Goal: Task Accomplishment & Management: Manage account settings

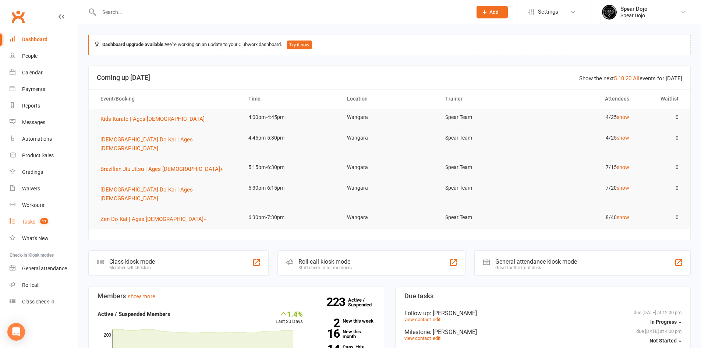
click at [27, 218] on link "Tasks 11" at bounding box center [44, 221] width 68 height 17
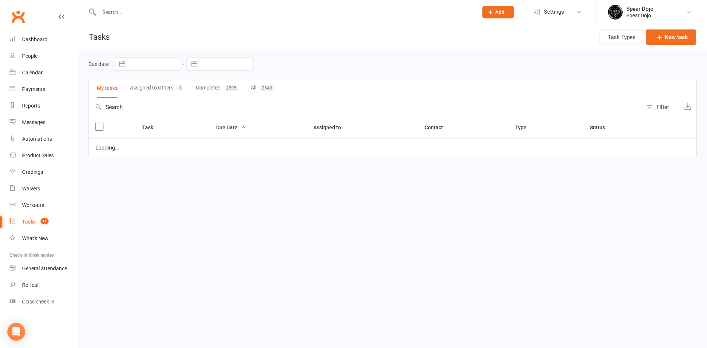
select select "started"
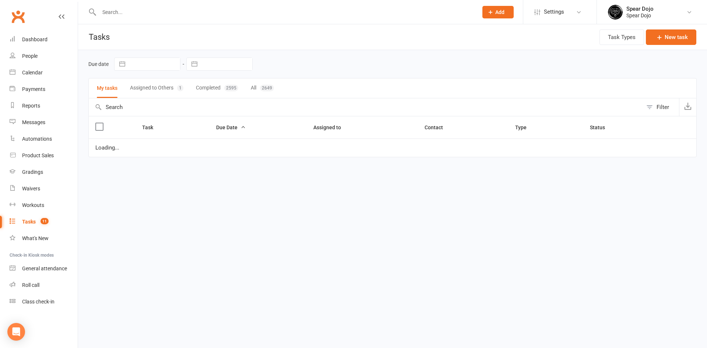
select select "started"
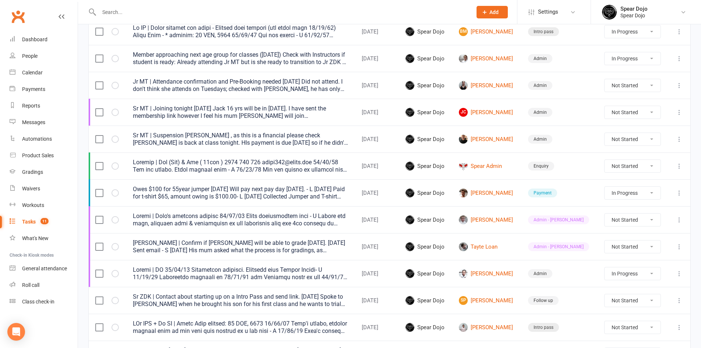
scroll to position [442, 0]
click at [680, 139] on icon at bounding box center [679, 138] width 7 height 7
click at [616, 164] on link "Edit" at bounding box center [641, 167] width 73 height 15
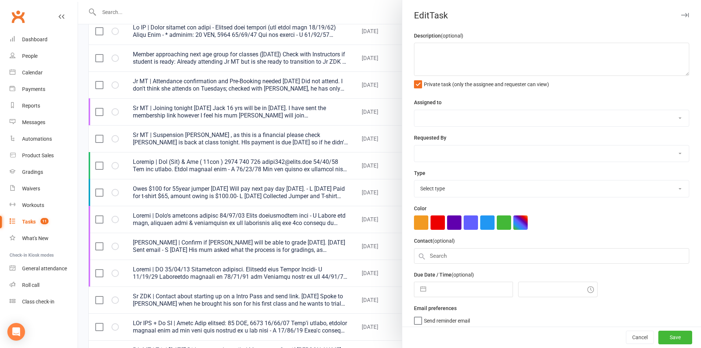
type textarea "Sr MT | Suspension [PERSON_NAME] , as this is a financial please check [PERSON_…"
select select "43986"
type input "[DATE]"
type input "6:30pm"
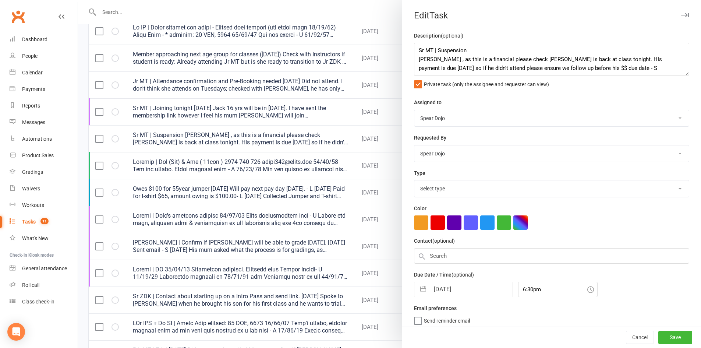
select select "19839"
click at [351, 130] on div at bounding box center [389, 174] width 623 height 348
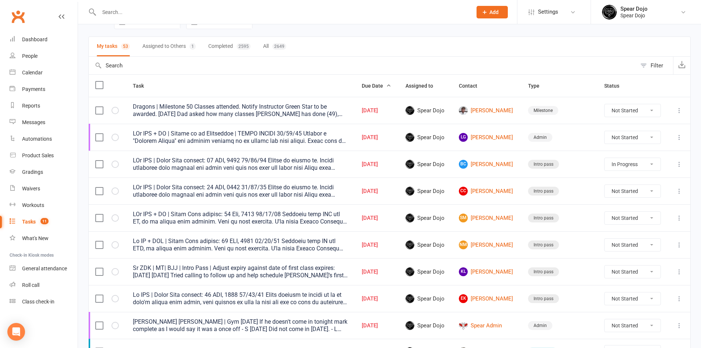
scroll to position [37, 0]
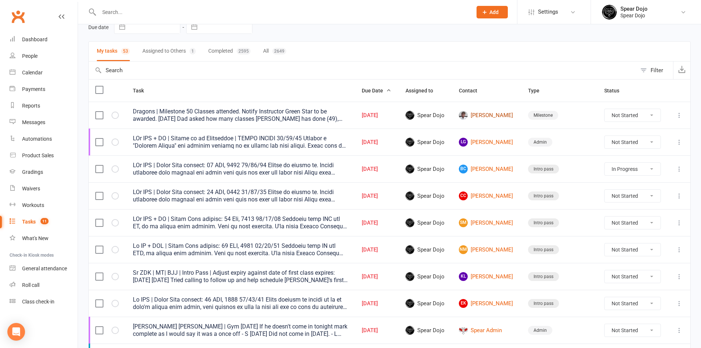
click at [490, 114] on link "[PERSON_NAME]" at bounding box center [487, 115] width 56 height 9
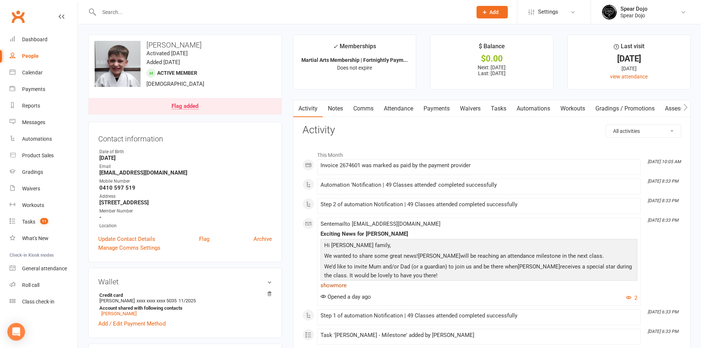
click at [337, 285] on link "show more" at bounding box center [479, 285] width 317 height 10
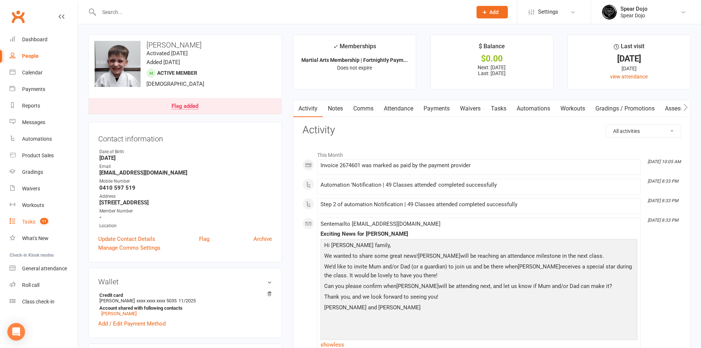
click at [32, 218] on link "Tasks 11" at bounding box center [44, 221] width 68 height 17
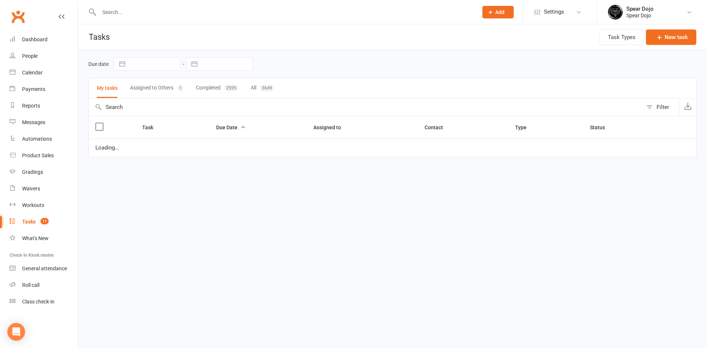
select select "started"
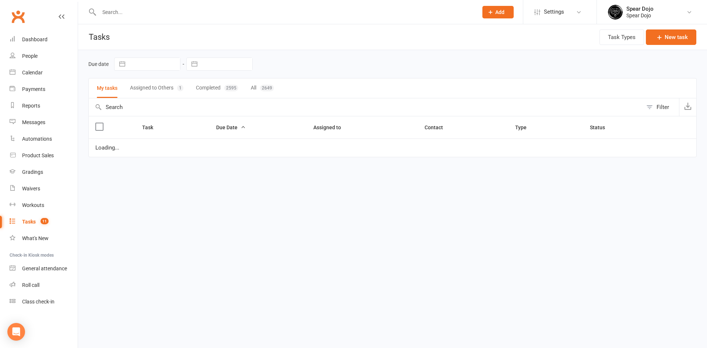
select select "started"
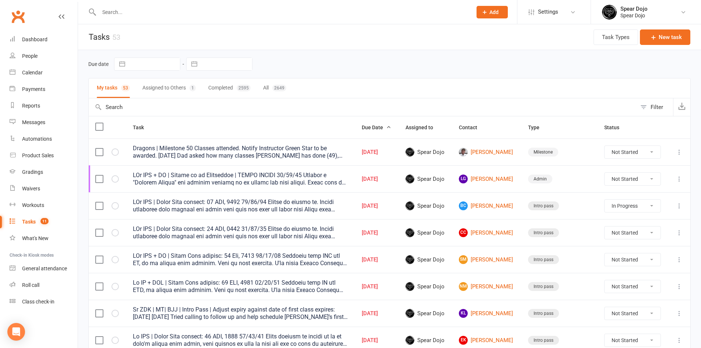
click at [680, 180] on icon at bounding box center [679, 178] width 7 height 7
click at [625, 209] on link "Edit" at bounding box center [641, 207] width 73 height 15
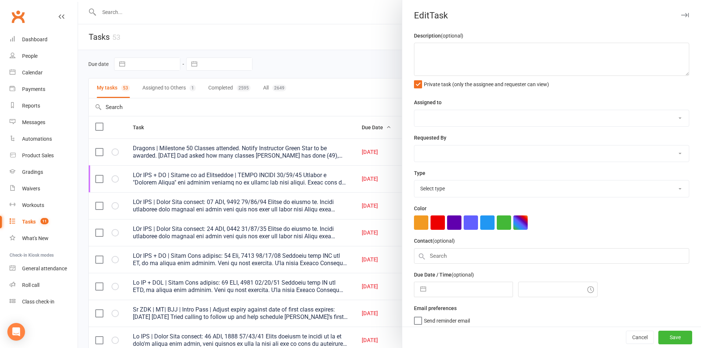
type textarea "LOr IPS + DO | Sitame co ad Elitseddoe | TEMPO INCIDI 54/42/13 Utlabor e "Dolor…"
select select "43986"
type input "[DATE]"
type input "4:30pm"
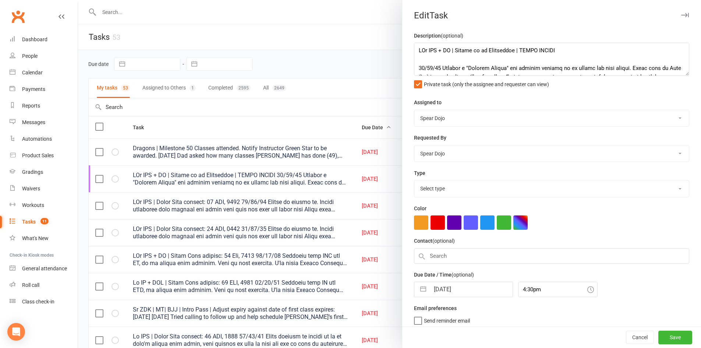
select select "19839"
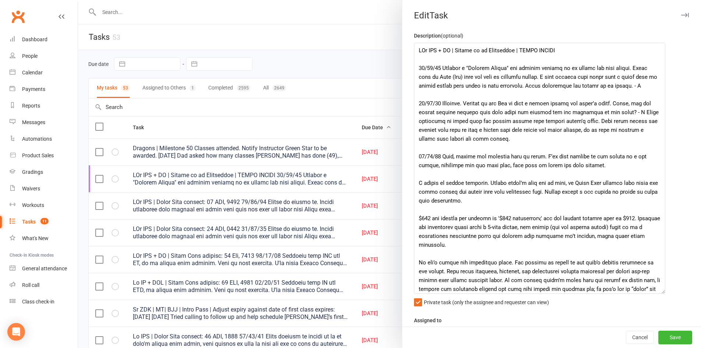
drag, startPoint x: 674, startPoint y: 70, endPoint x: 658, endPoint y: 296, distance: 225.8
click at [658, 294] on textarea at bounding box center [539, 168] width 251 height 251
click at [331, 58] on div at bounding box center [389, 174] width 623 height 348
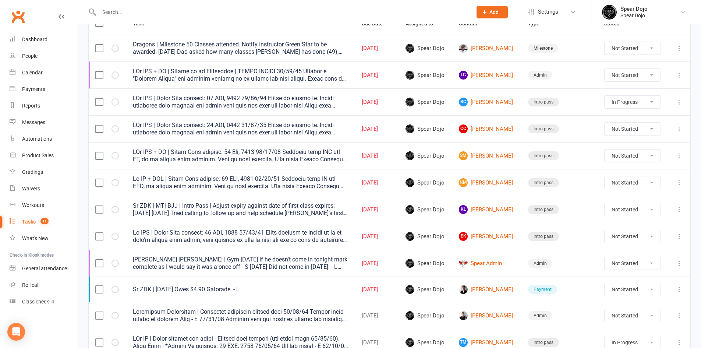
scroll to position [74, 0]
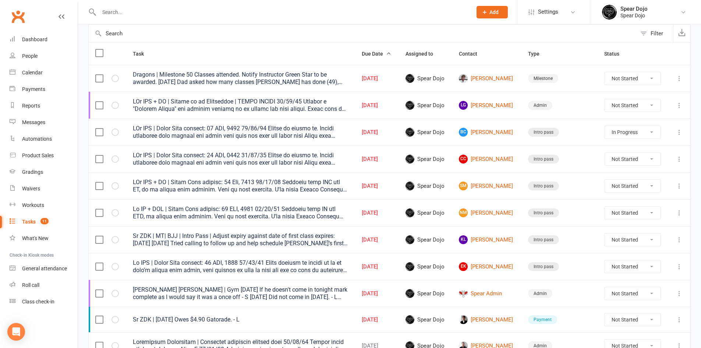
click at [680, 77] on icon at bounding box center [679, 78] width 7 height 7
click at [640, 103] on link "Edit" at bounding box center [641, 107] width 73 height 15
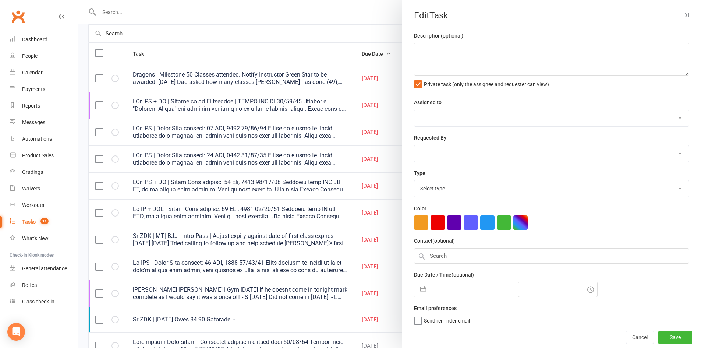
type textarea "Dragons | Milestone 50 Classes attended. Notify Instructor Green Star to be awa…"
select select "43986"
type input "[DATE]"
type input "4:00pm"
select select "20405"
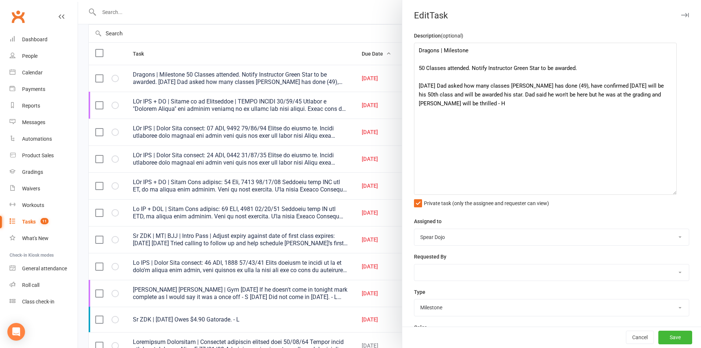
drag, startPoint x: 674, startPoint y: 77, endPoint x: 669, endPoint y: 192, distance: 114.9
click at [669, 192] on textarea "Dragons | Milestone 50 Classes attended. Notify Instructor Green Star to be awa…" at bounding box center [545, 119] width 263 height 152
click at [297, 48] on div at bounding box center [389, 174] width 623 height 348
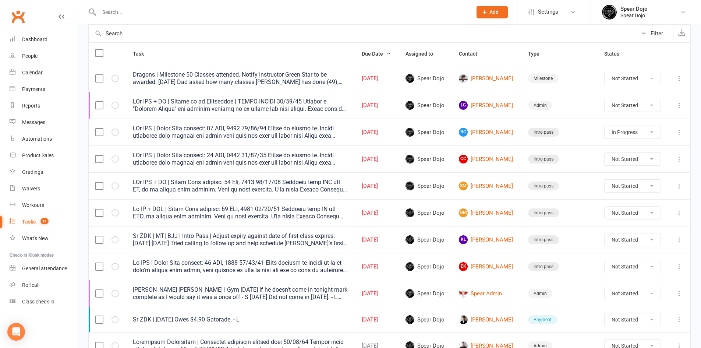
click at [680, 106] on icon at bounding box center [679, 105] width 7 height 7
click at [612, 135] on link "Edit" at bounding box center [641, 134] width 73 height 15
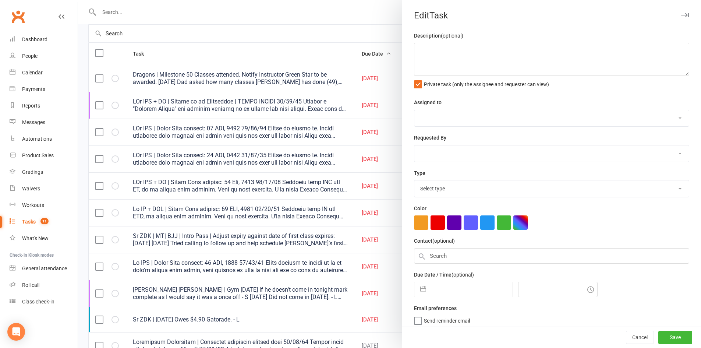
type textarea "LOr IPS + DO | Sitame co ad Elitseddoe | TEMPO INCIDI 54/42/13 Utlabor e "Dolor…"
select select "43986"
type input "[DATE]"
type input "4:30pm"
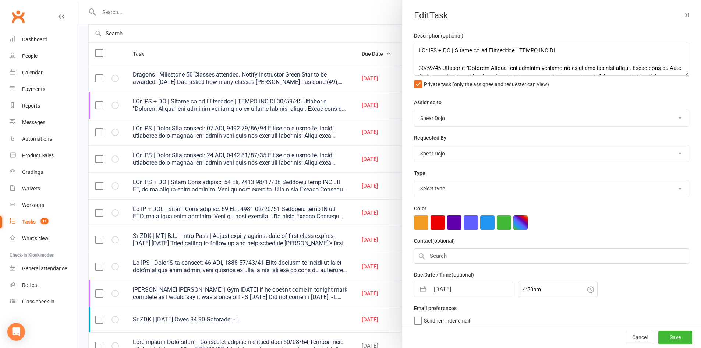
select select "19839"
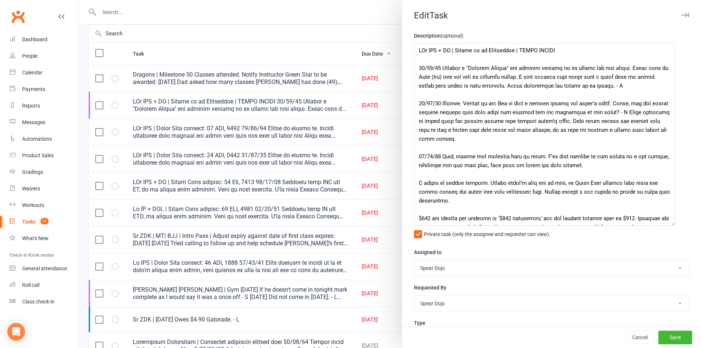
drag, startPoint x: 674, startPoint y: 73, endPoint x: 667, endPoint y: 226, distance: 152.9
click at [667, 226] on textarea at bounding box center [544, 134] width 261 height 183
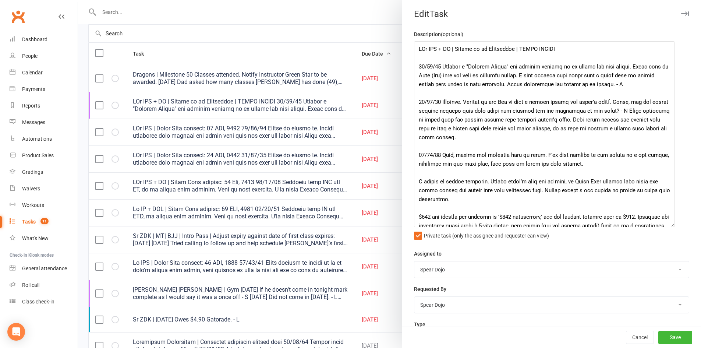
scroll to position [0, 0]
click at [351, 105] on div at bounding box center [389, 174] width 623 height 348
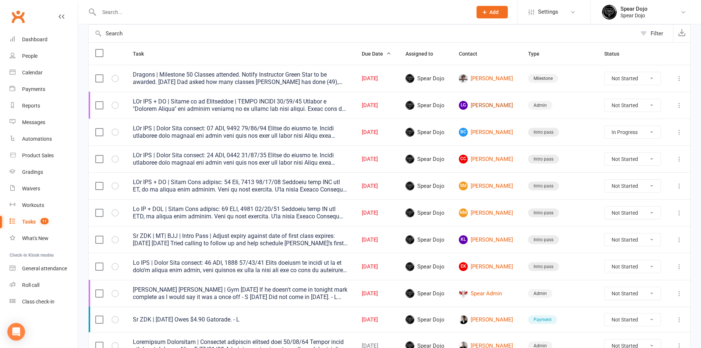
click at [484, 103] on link "LG [PERSON_NAME]" at bounding box center [487, 105] width 56 height 9
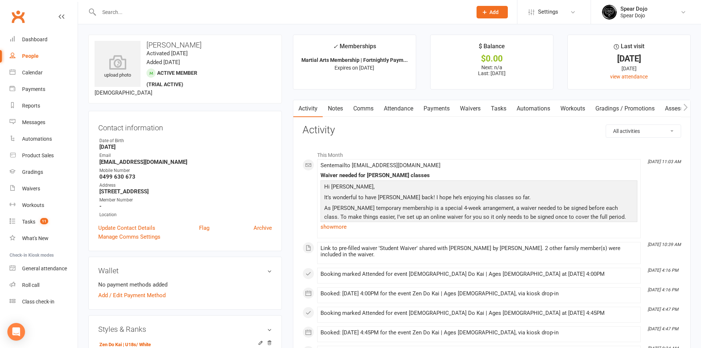
click at [470, 107] on link "Waivers" at bounding box center [470, 108] width 31 height 17
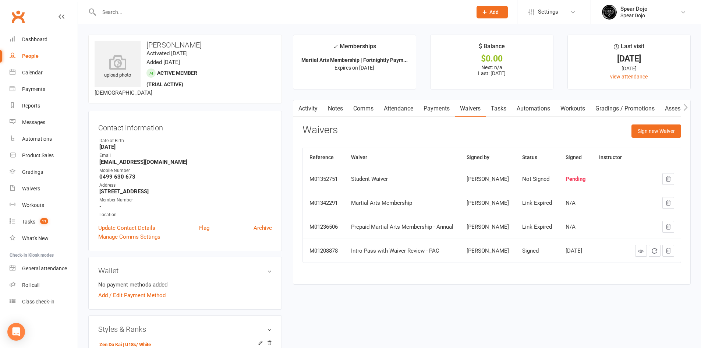
click at [358, 106] on link "Comms" at bounding box center [363, 108] width 31 height 17
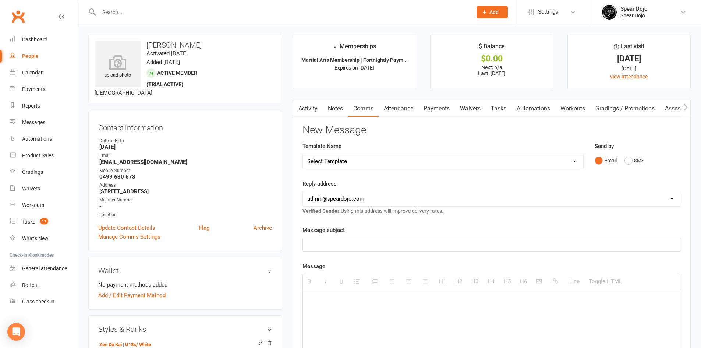
click at [298, 105] on icon "button" at bounding box center [298, 107] width 4 height 8
click at [309, 108] on link "Activity" at bounding box center [307, 108] width 29 height 17
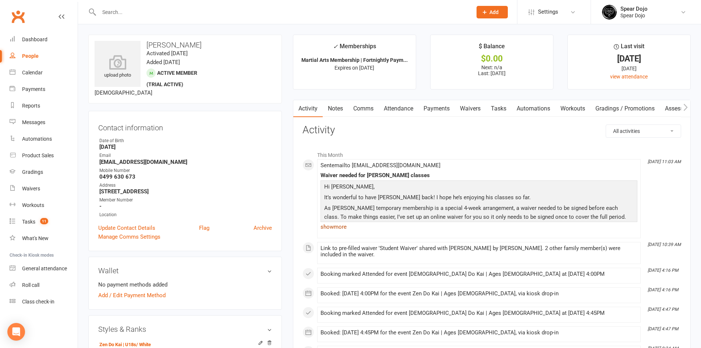
click at [336, 226] on link "show more" at bounding box center [479, 227] width 317 height 10
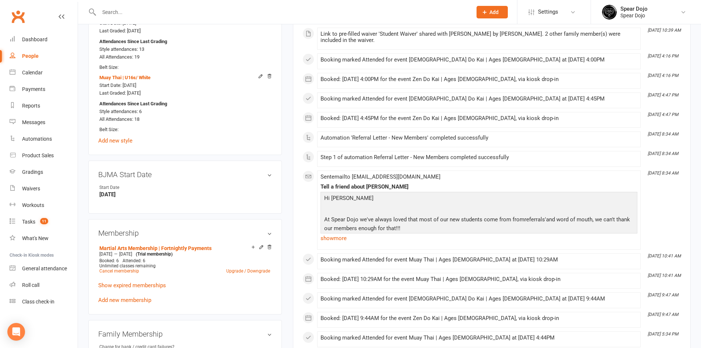
scroll to position [368, 0]
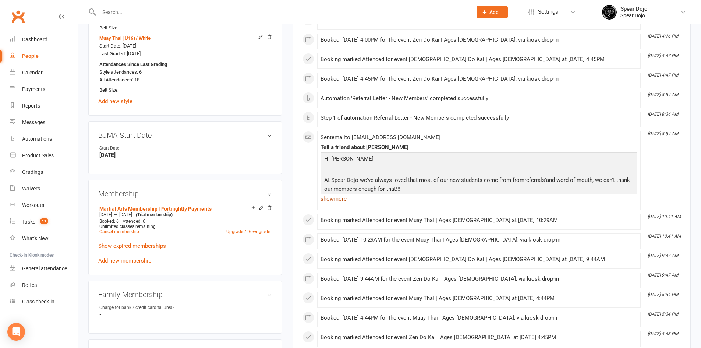
click at [339, 204] on link "show more" at bounding box center [479, 199] width 317 height 10
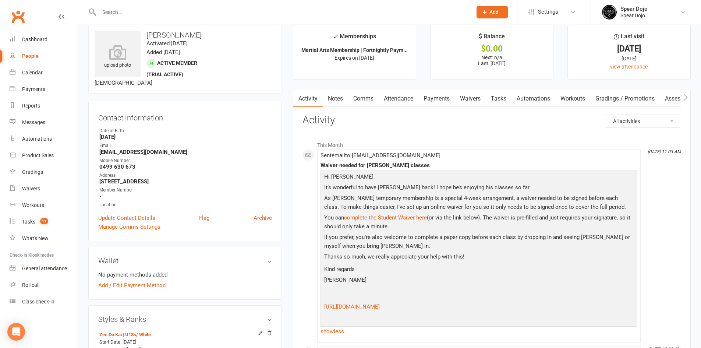
scroll to position [0, 0]
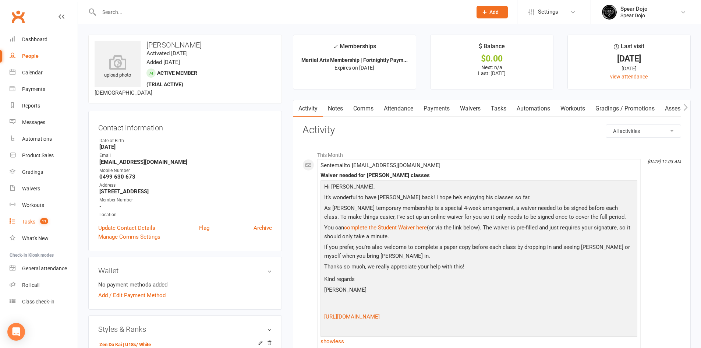
click at [22, 218] on link "Tasks 11" at bounding box center [44, 221] width 68 height 17
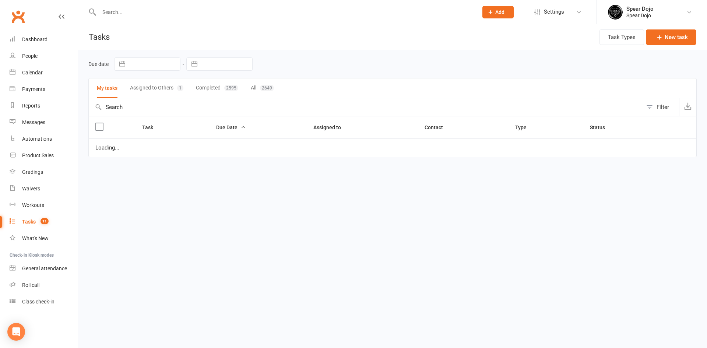
select select "started"
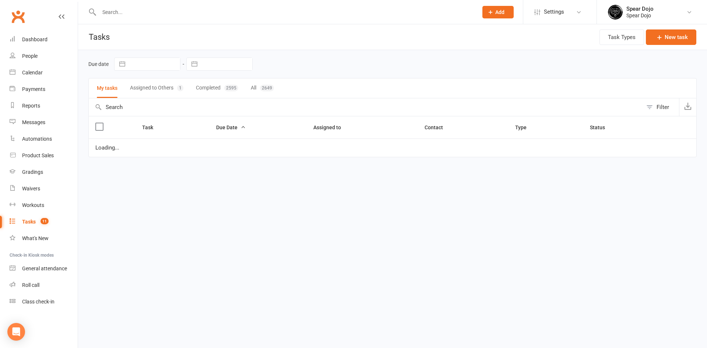
select select "started"
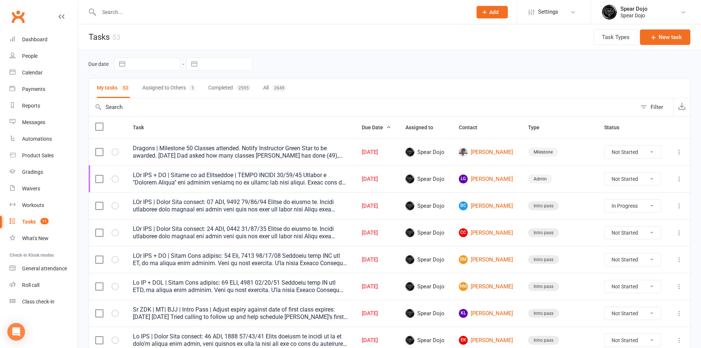
click at [679, 206] on icon at bounding box center [679, 205] width 7 height 7
click at [619, 234] on link "Edit" at bounding box center [641, 234] width 73 height 15
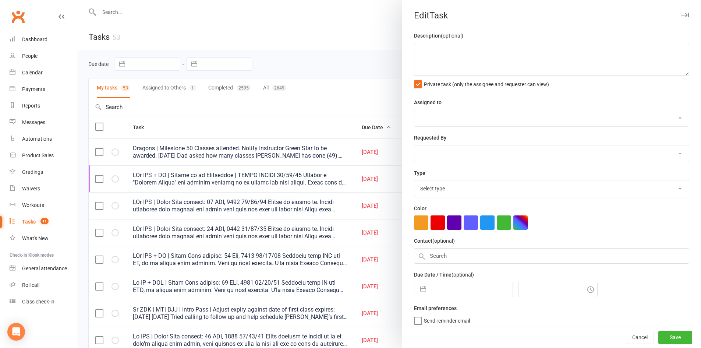
type textarea "PJr ZDK | Intro Pass expires: [DATE] [DATE] Called to follow up. [PERSON_NAME] …"
select select "43986"
type input "[DATE]"
type input "4:45pm"
select select "21686"
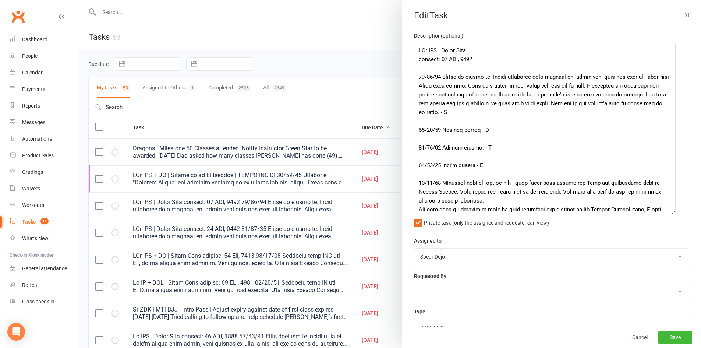
drag, startPoint x: 675, startPoint y: 73, endPoint x: 670, endPoint y: 213, distance: 140.3
click at [670, 213] on textarea at bounding box center [545, 129] width 262 height 172
click at [310, 64] on div at bounding box center [389, 174] width 623 height 348
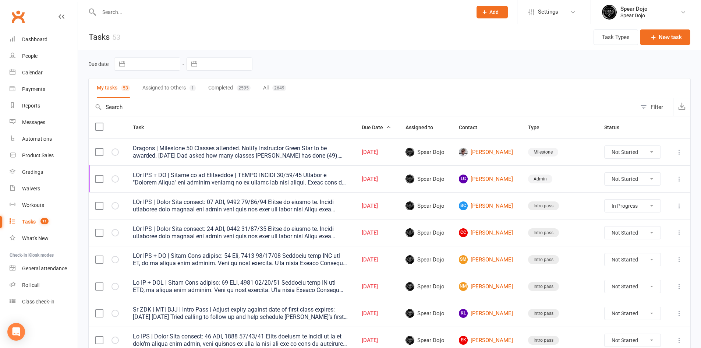
click at [678, 179] on icon at bounding box center [679, 178] width 7 height 7
click at [487, 177] on link "LG [PERSON_NAME]" at bounding box center [487, 178] width 56 height 9
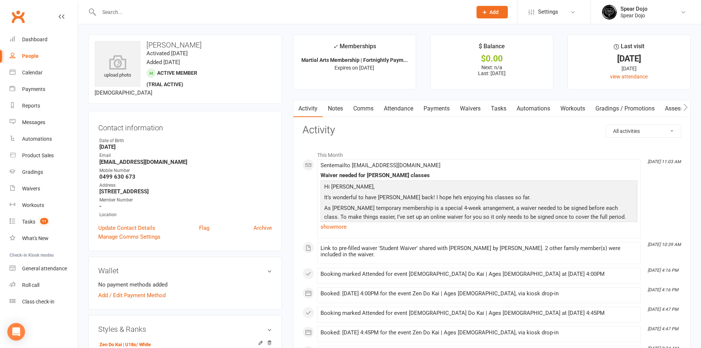
click at [434, 110] on link "Payments" at bounding box center [436, 108] width 36 height 17
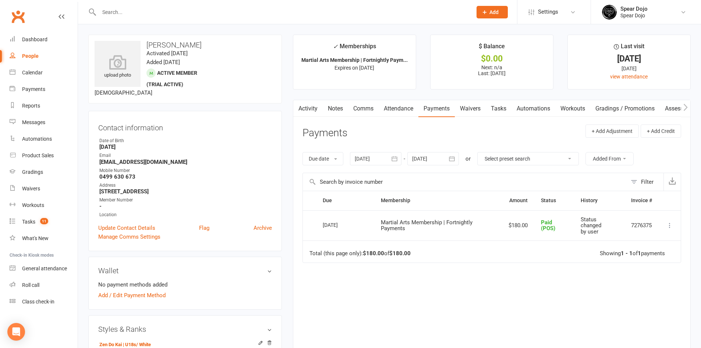
click at [360, 108] on link "Comms" at bounding box center [363, 108] width 31 height 17
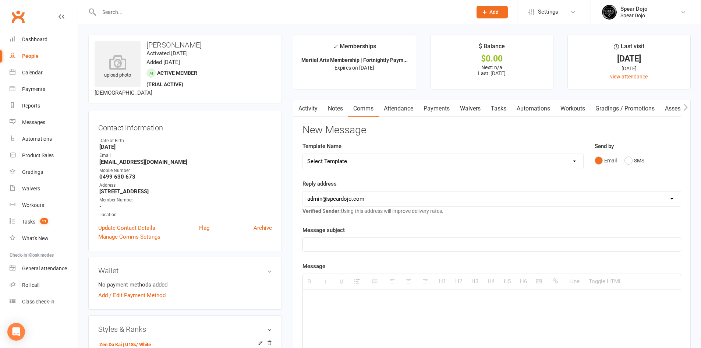
click at [304, 106] on link "Activity" at bounding box center [307, 108] width 29 height 17
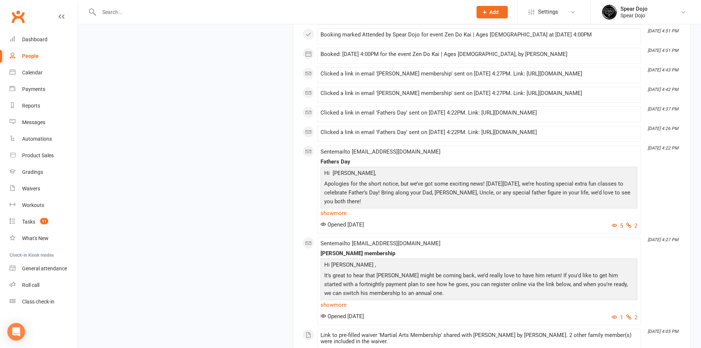
scroll to position [1031, 0]
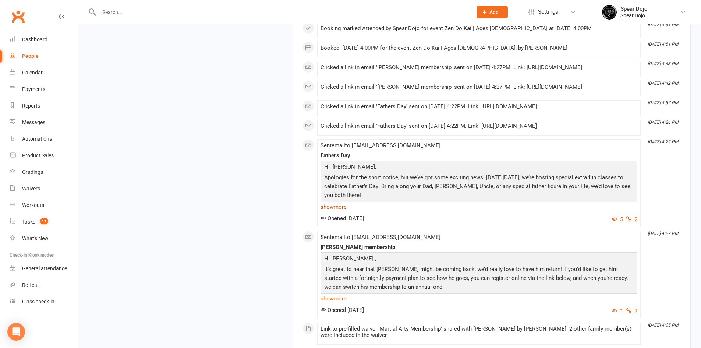
click at [336, 205] on link "show more" at bounding box center [479, 207] width 317 height 10
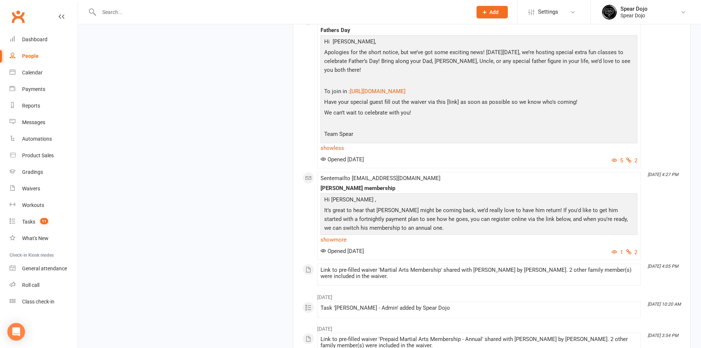
scroll to position [1178, 0]
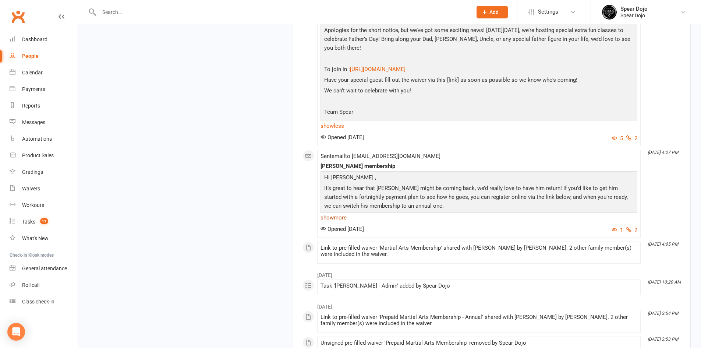
click at [340, 218] on link "show more" at bounding box center [479, 217] width 317 height 10
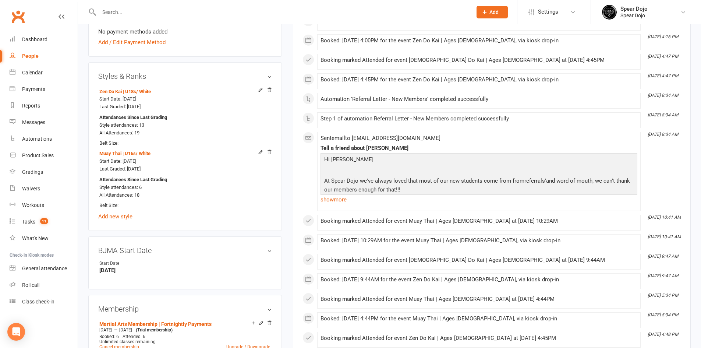
scroll to position [221, 0]
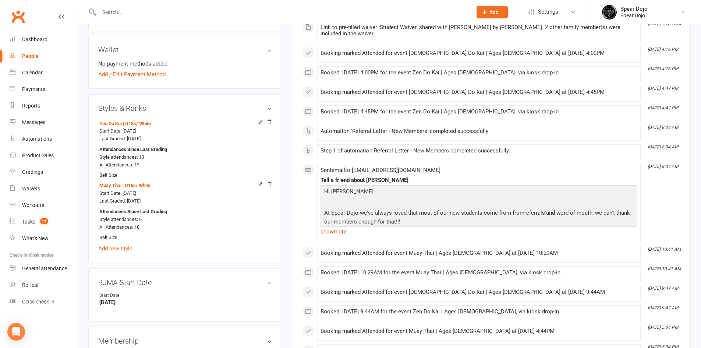
click at [332, 227] on link "show more" at bounding box center [479, 231] width 317 height 10
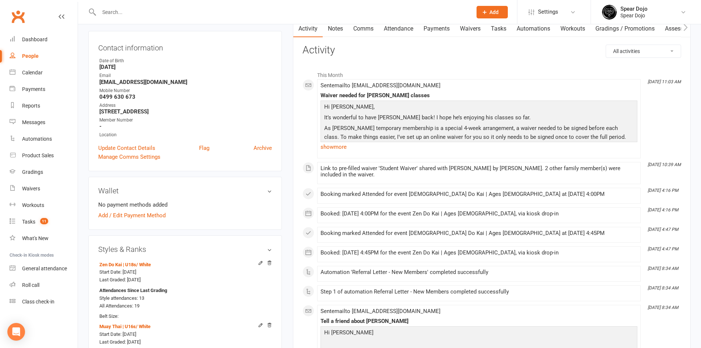
scroll to position [74, 0]
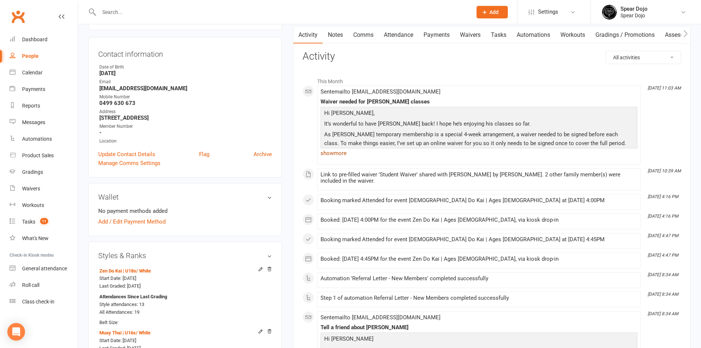
click at [322, 151] on link "show more" at bounding box center [479, 153] width 317 height 10
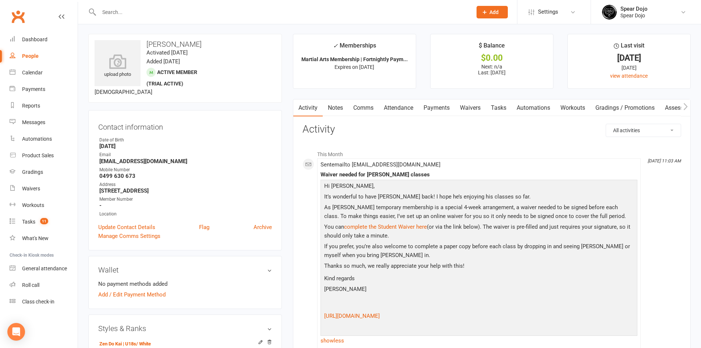
scroll to position [0, 0]
click at [501, 108] on link "Tasks" at bounding box center [499, 108] width 26 height 17
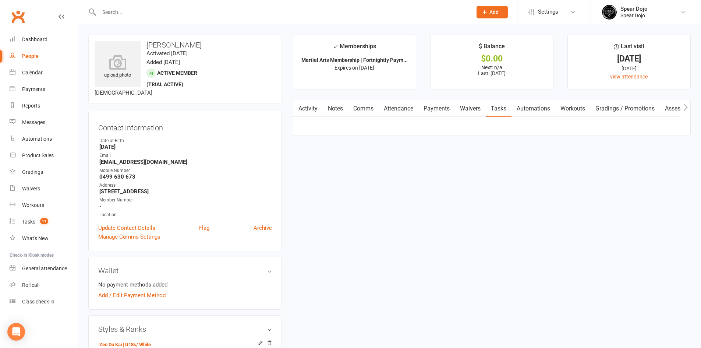
select select "incomplete"
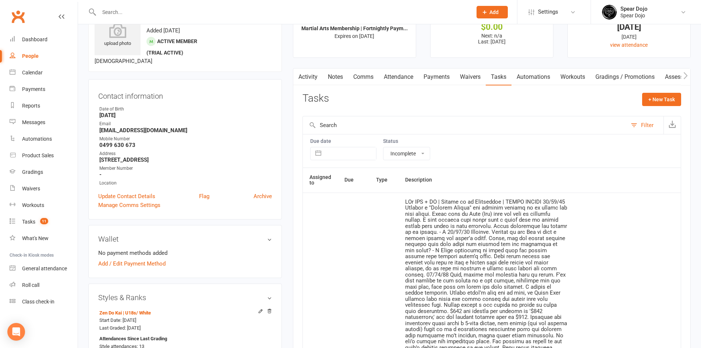
scroll to position [147, 0]
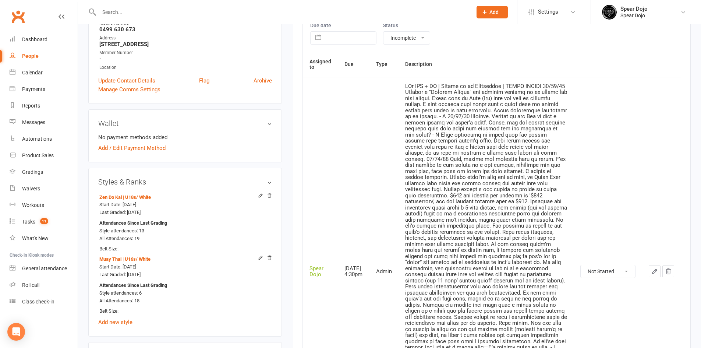
click at [654, 271] on icon "button" at bounding box center [654, 271] width 7 height 7
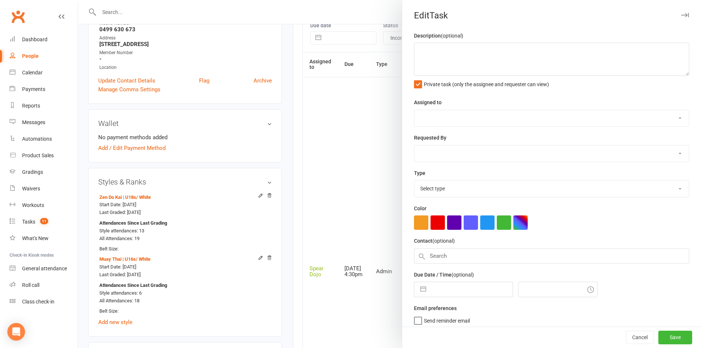
type textarea "LOr IPS + DO | Sitame co ad Elitseddoe | TEMPO INCIDI 54/42/13 Utlabor e "Dolor…"
select select "43986"
type input "[DATE]"
type input "4:30pm"
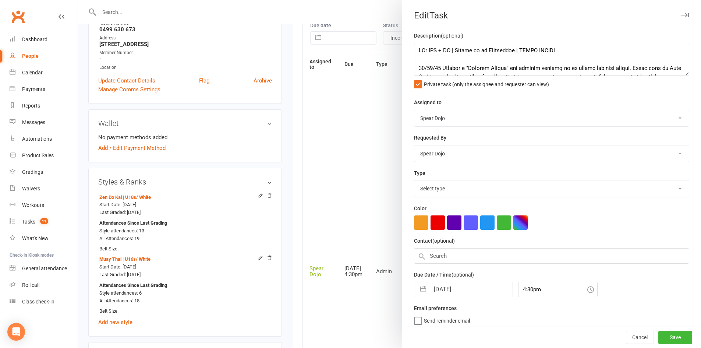
select select "19839"
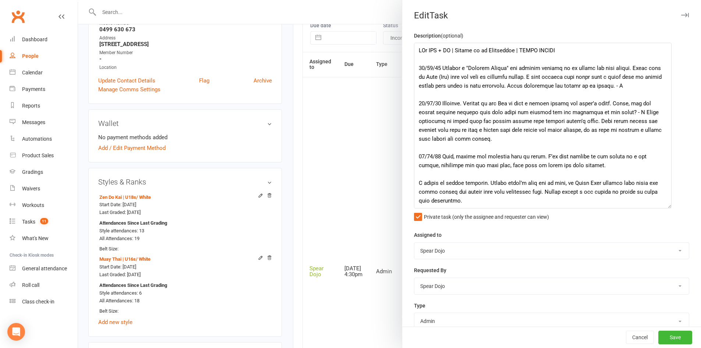
drag, startPoint x: 676, startPoint y: 74, endPoint x: 664, endPoint y: 232, distance: 158.4
click at [664, 208] on textarea at bounding box center [543, 126] width 258 height 166
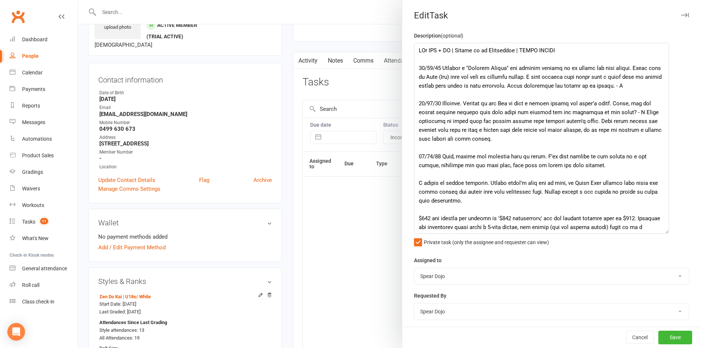
scroll to position [37, 0]
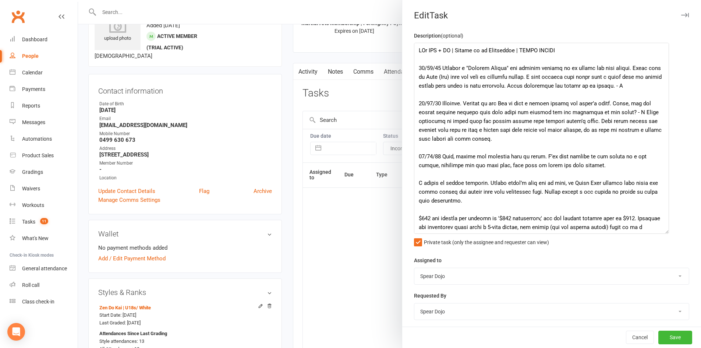
click at [291, 116] on div at bounding box center [389, 174] width 623 height 348
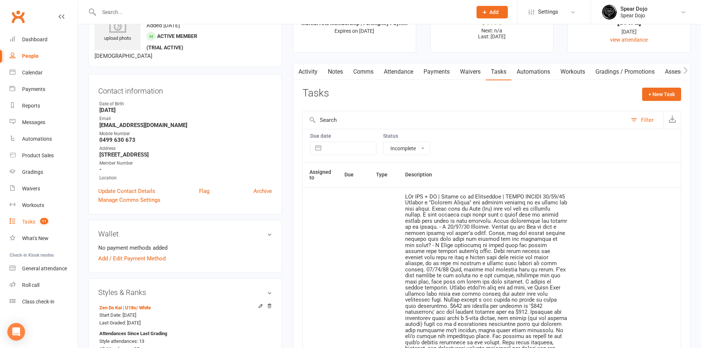
click at [32, 219] on div "Tasks" at bounding box center [28, 222] width 13 height 6
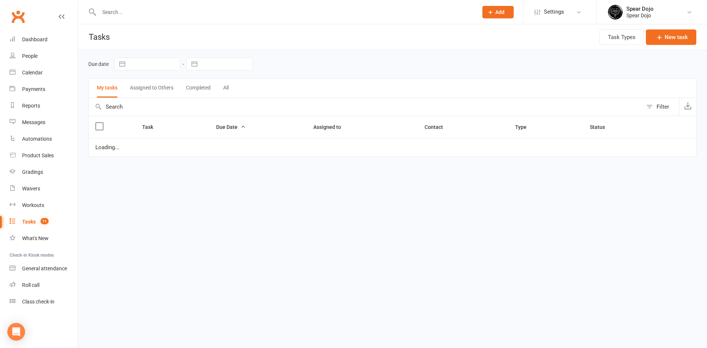
select select "started"
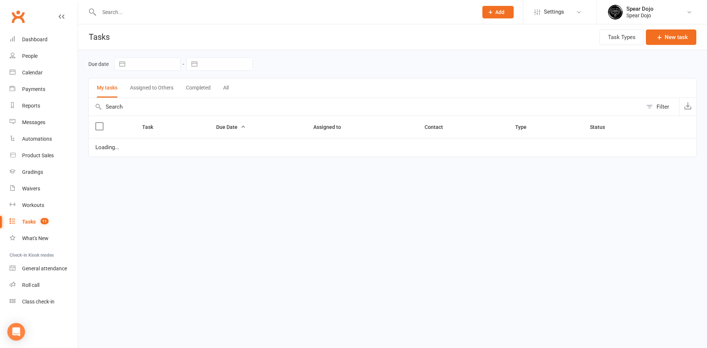
select select "started"
